Goal: Find contact information: Find contact information

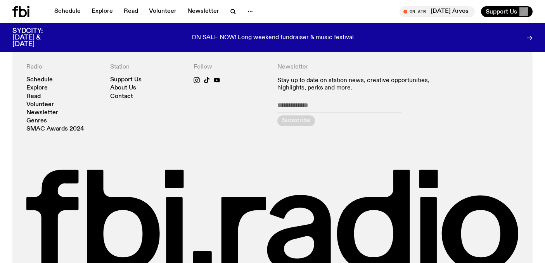
scroll to position [1665, 0]
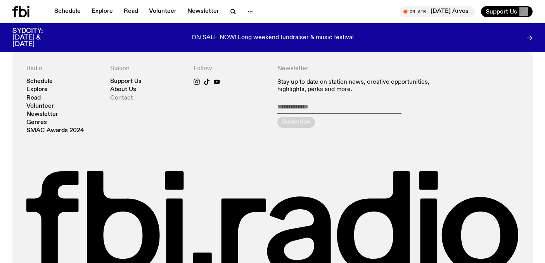
click at [119, 96] on link "Contact" at bounding box center [121, 98] width 23 height 6
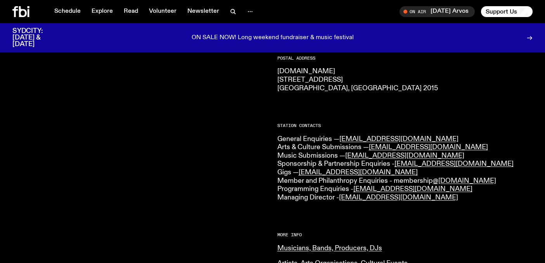
scroll to position [147, 0]
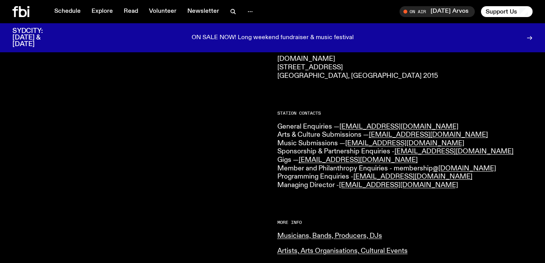
click at [315, 145] on p "General Enquiries — [EMAIL_ADDRESS][DOMAIN_NAME] Arts & Culture Submissions — […" at bounding box center [405, 156] width 256 height 67
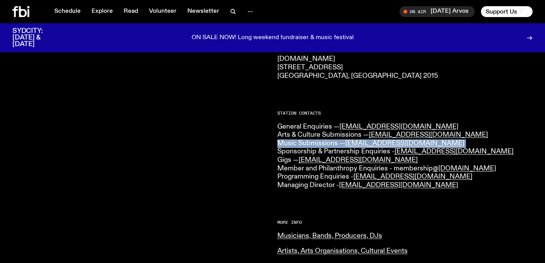
click at [315, 145] on p "General Enquiries — [EMAIL_ADDRESS][DOMAIN_NAME] Arts & Culture Submissions — […" at bounding box center [405, 156] width 256 height 67
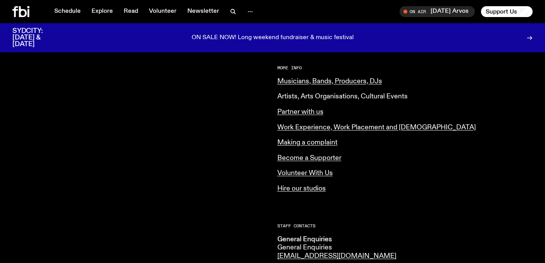
scroll to position [295, 0]
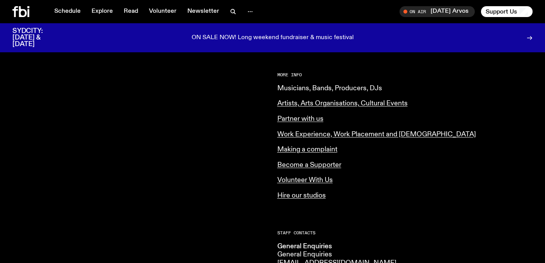
click at [294, 89] on link "Musicians, Bands, Producers, DJs" at bounding box center [329, 88] width 105 height 7
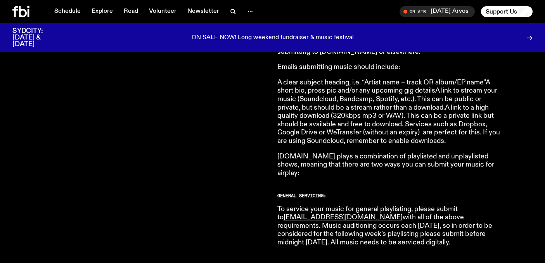
scroll to position [327, 0]
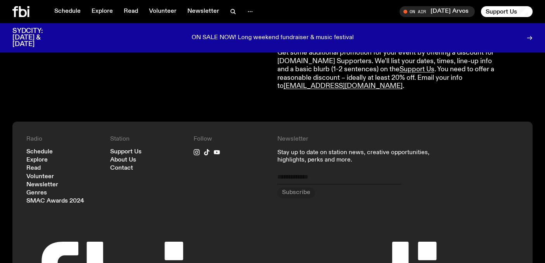
scroll to position [1498, 0]
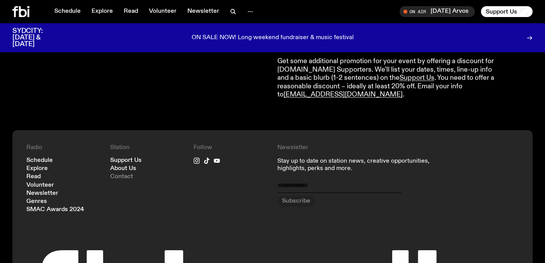
click at [125, 174] on link "Contact" at bounding box center [121, 177] width 23 height 6
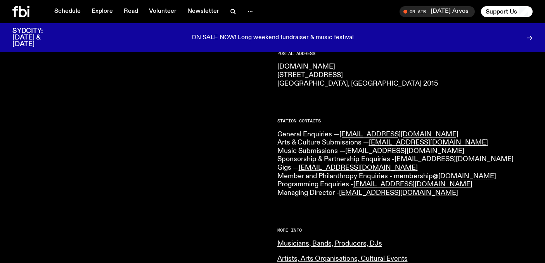
scroll to position [139, 0]
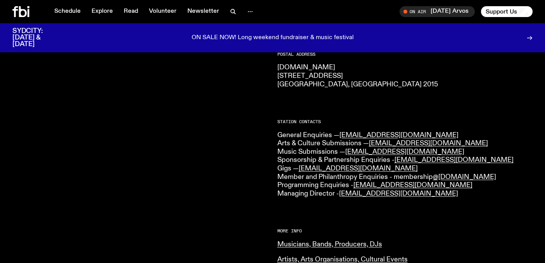
click at [315, 196] on p "General Enquiries — [EMAIL_ADDRESS][DOMAIN_NAME] Arts & Culture Submissions — […" at bounding box center [405, 165] width 256 height 67
click at [298, 200] on div "CONTACT US Office Hours: Tue-Fri, 10am-6pm Text the Studio — 0435 123 945 Gener…" at bounding box center [405, 196] width 256 height 455
click at [294, 196] on p "General Enquiries — [EMAIL_ADDRESS][DOMAIN_NAME] Arts & Culture Submissions — […" at bounding box center [405, 165] width 256 height 67
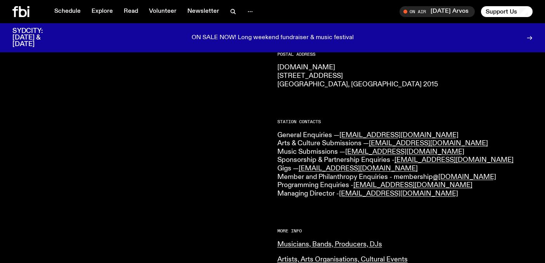
click at [306, 204] on div "CONTACT US Office Hours: Tue-Fri, 10am-6pm Text the Studio — 0435 123 945 Gener…" at bounding box center [405, 196] width 256 height 455
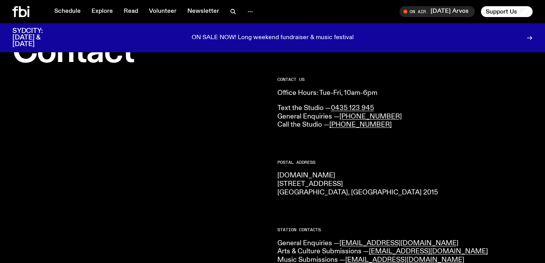
scroll to position [30, 0]
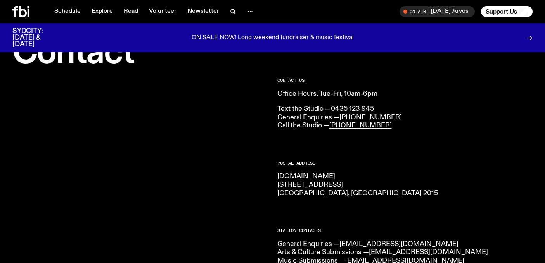
click at [19, 12] on icon at bounding box center [20, 11] width 17 height 11
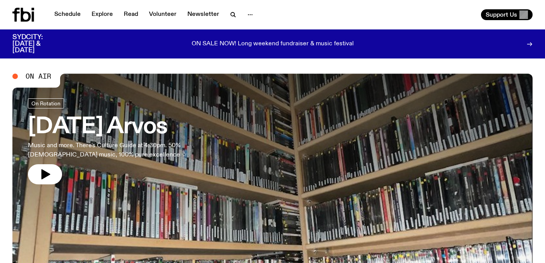
click at [118, 17] on nav "Schedule Explore Read Volunteer Newsletter" at bounding box center [154, 14] width 208 height 11
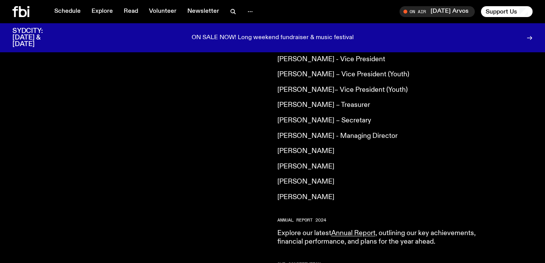
scroll to position [618, 0]
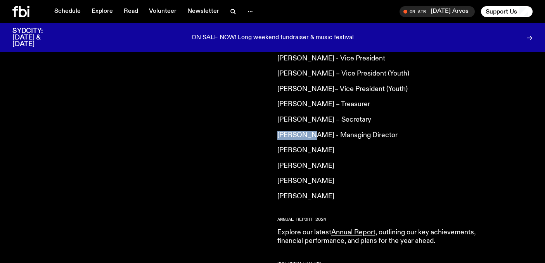
drag, startPoint x: 278, startPoint y: 115, endPoint x: 309, endPoint y: 116, distance: 31.0
click at [309, 132] on p "Tyson Koh - Managing Director" at bounding box center [388, 136] width 223 height 9
copy p "Tyson Koh"
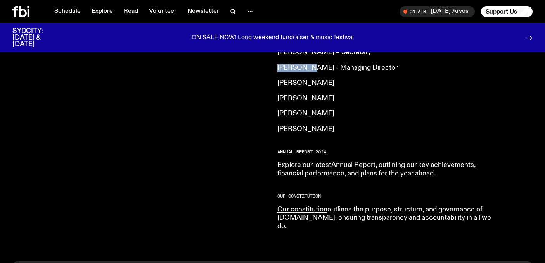
scroll to position [676, 0]
